Goal: Find specific page/section: Find specific page/section

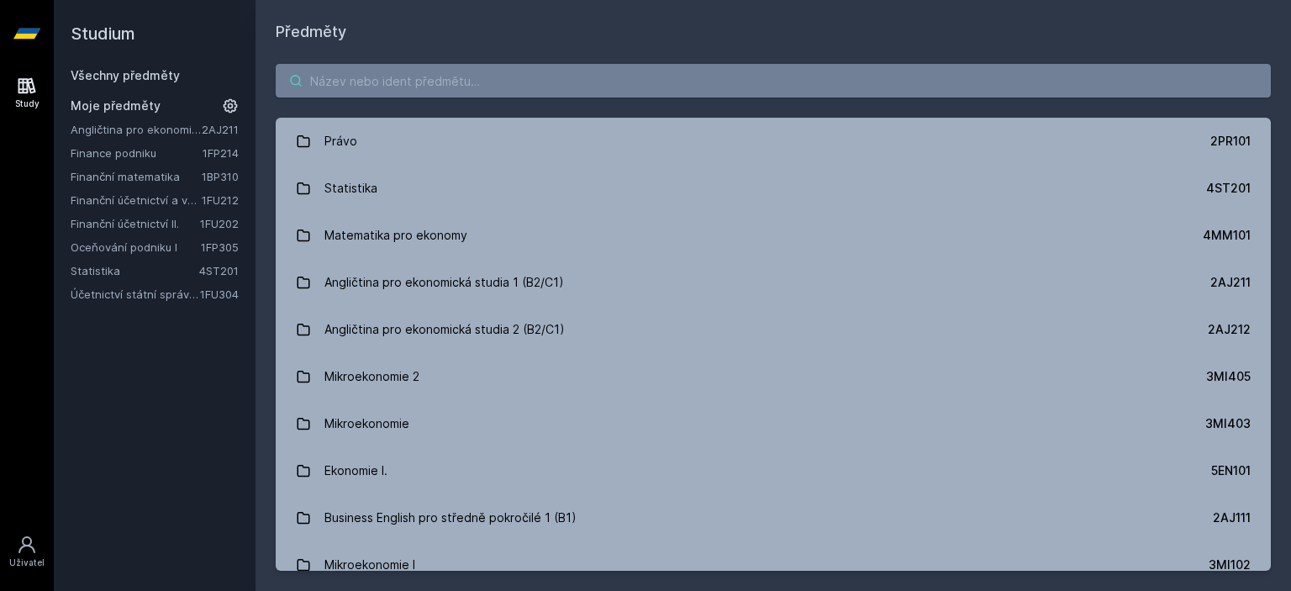
click at [428, 78] on input "search" at bounding box center [773, 81] width 995 height 34
paste input "1BP402"
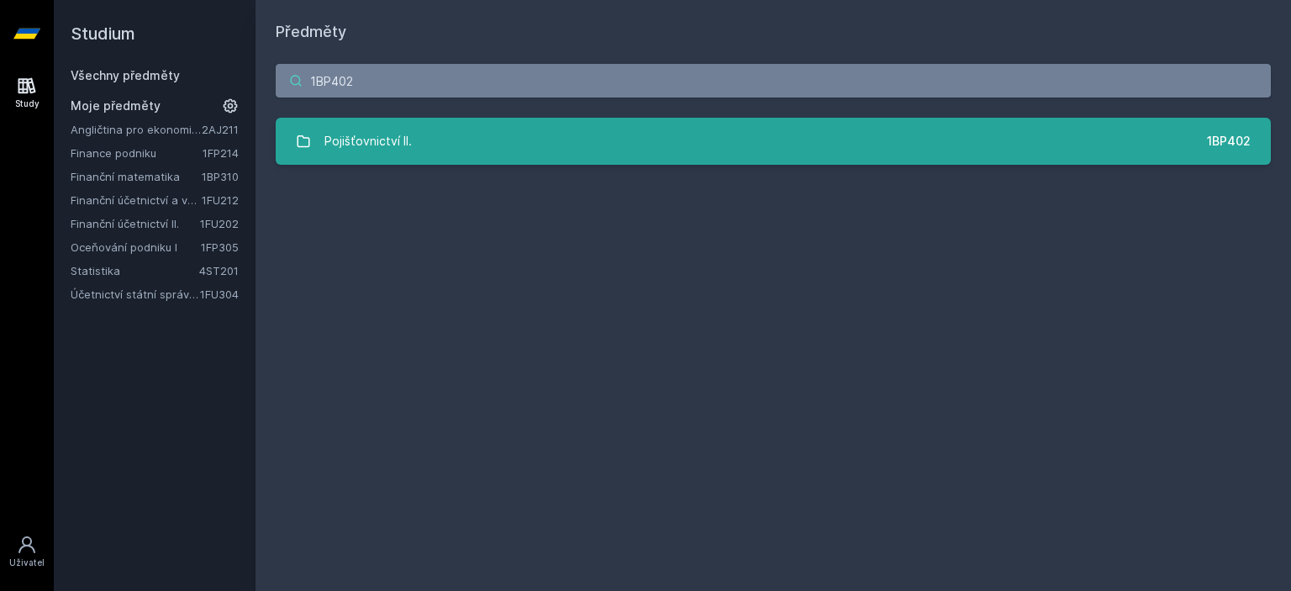
type input "1BP402"
click at [442, 150] on link "Pojišťovnictví II. 1BP402" at bounding box center [773, 141] width 995 height 47
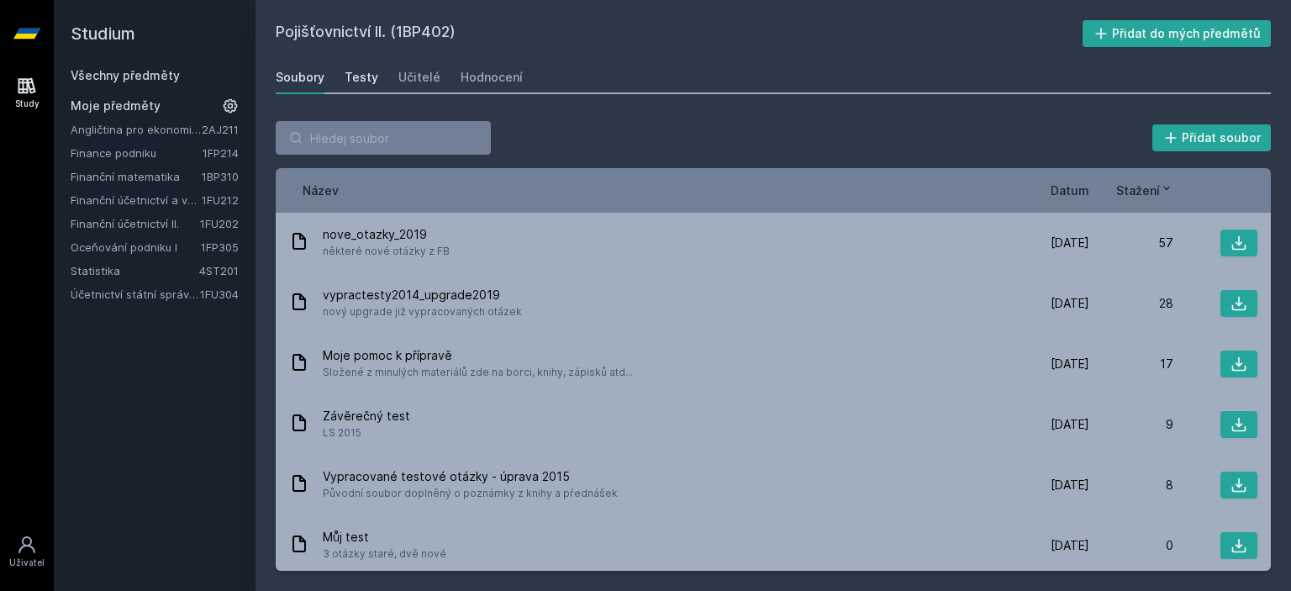
click at [369, 81] on div "Testy" at bounding box center [362, 77] width 34 height 17
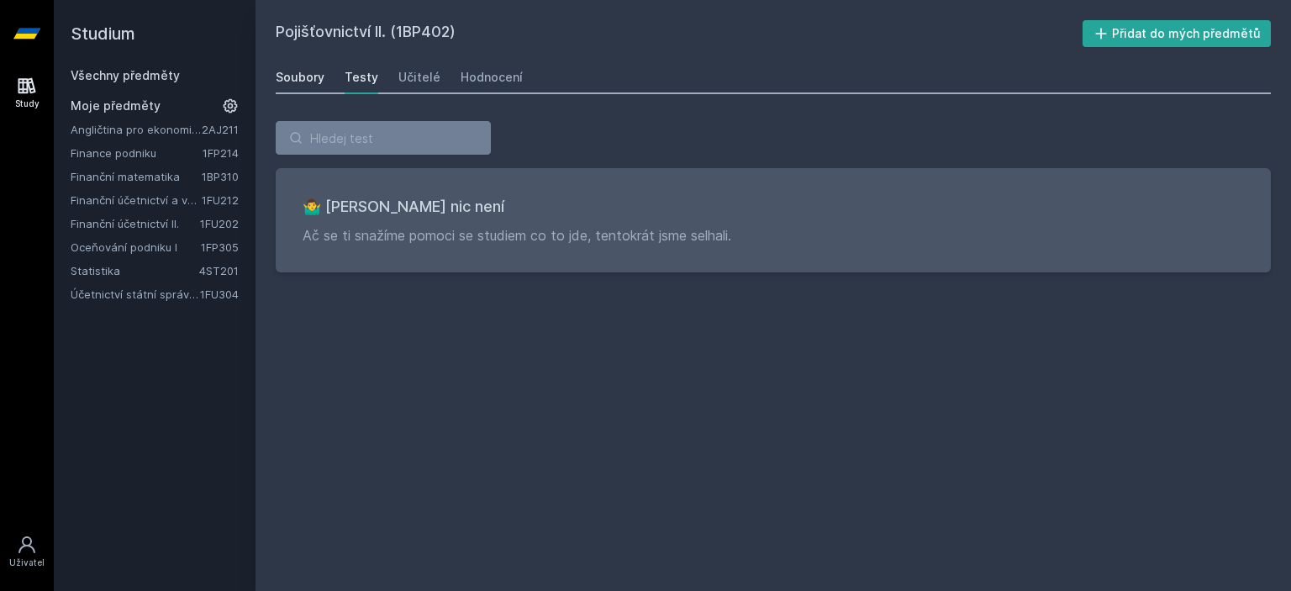
click at [309, 76] on div "Soubory" at bounding box center [300, 77] width 49 height 17
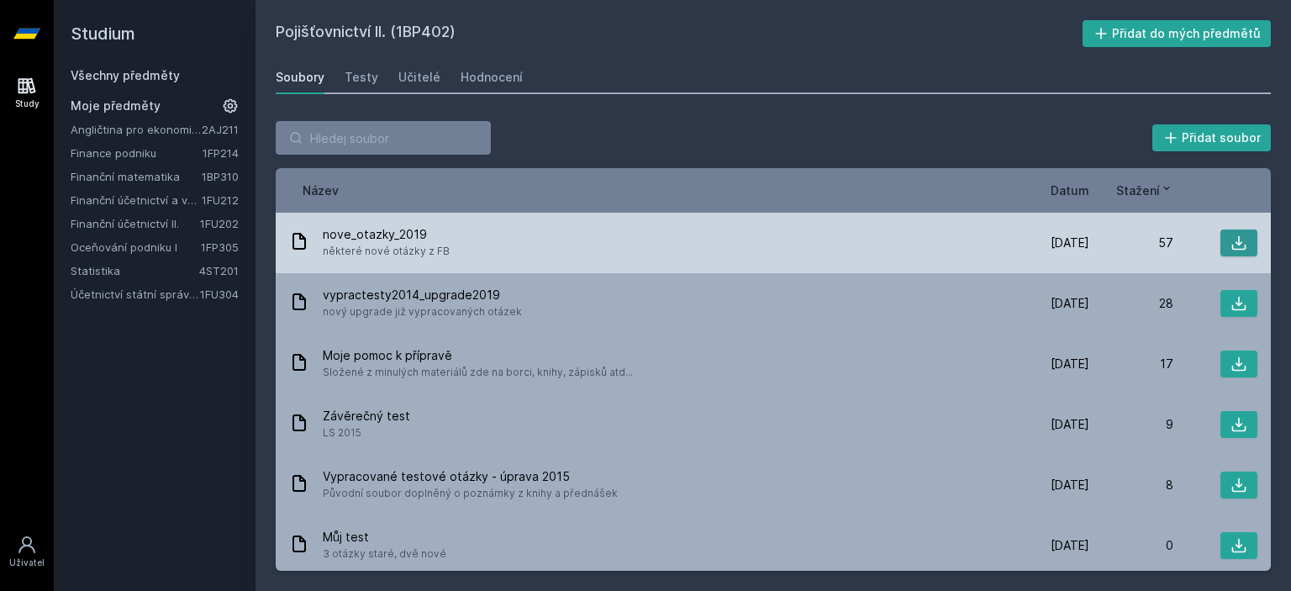
click at [1232, 240] on icon at bounding box center [1239, 243] width 14 height 14
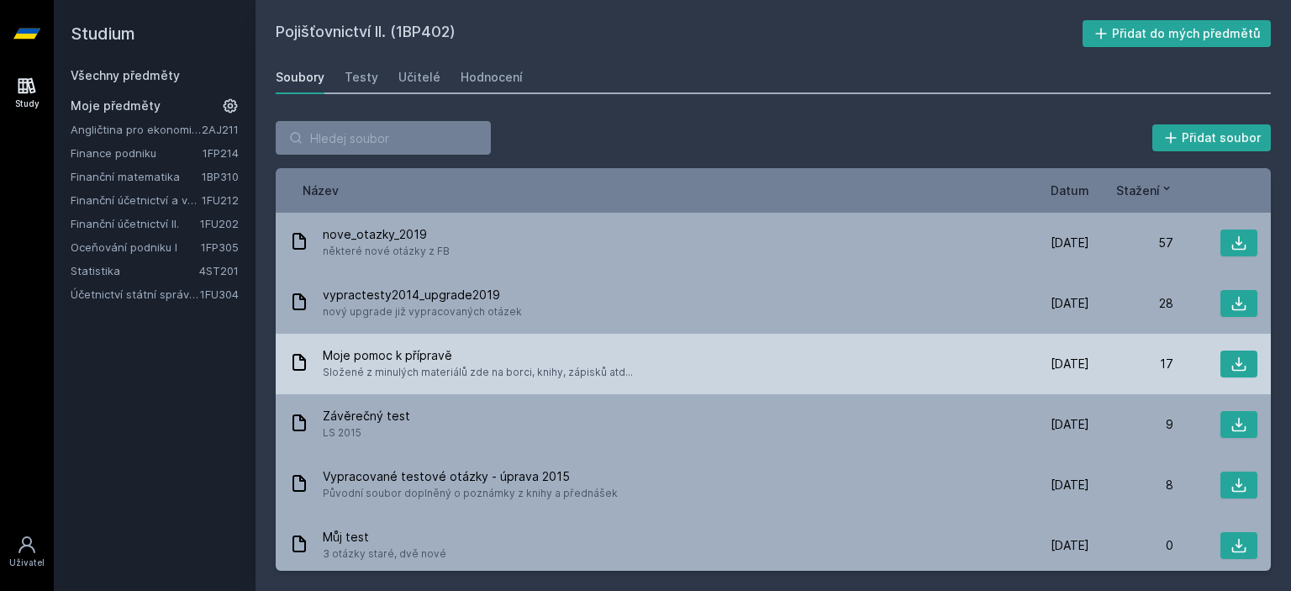
scroll to position [84, 0]
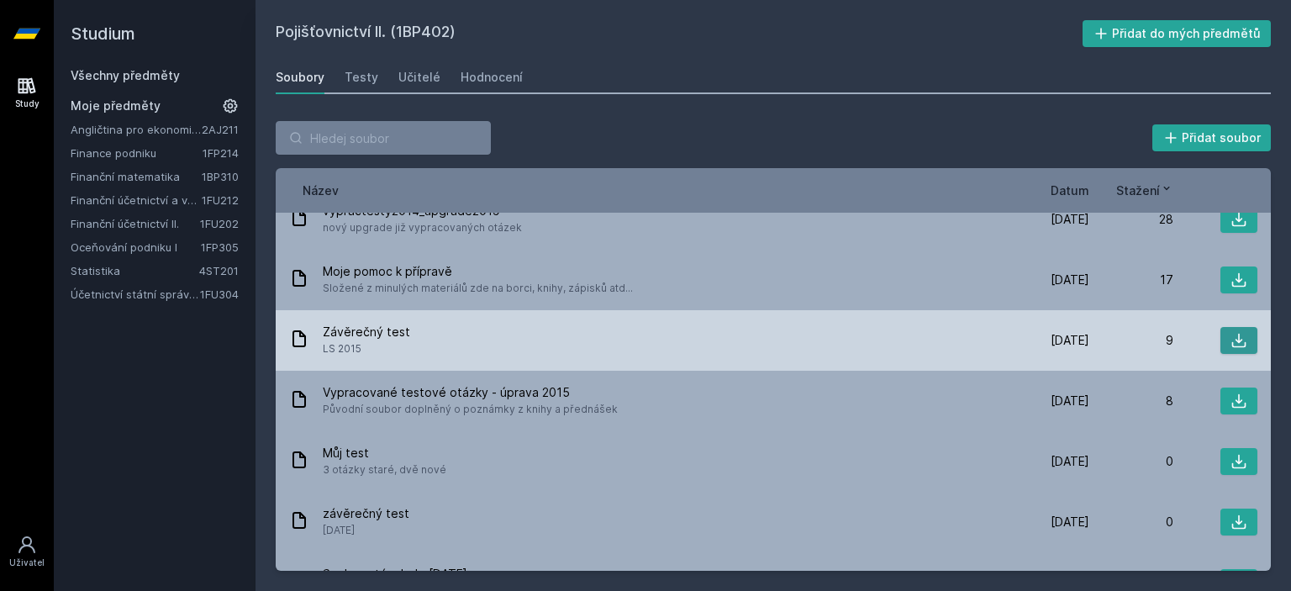
click at [1232, 342] on icon at bounding box center [1238, 340] width 17 height 17
